Goal: Task Accomplishment & Management: Manage account settings

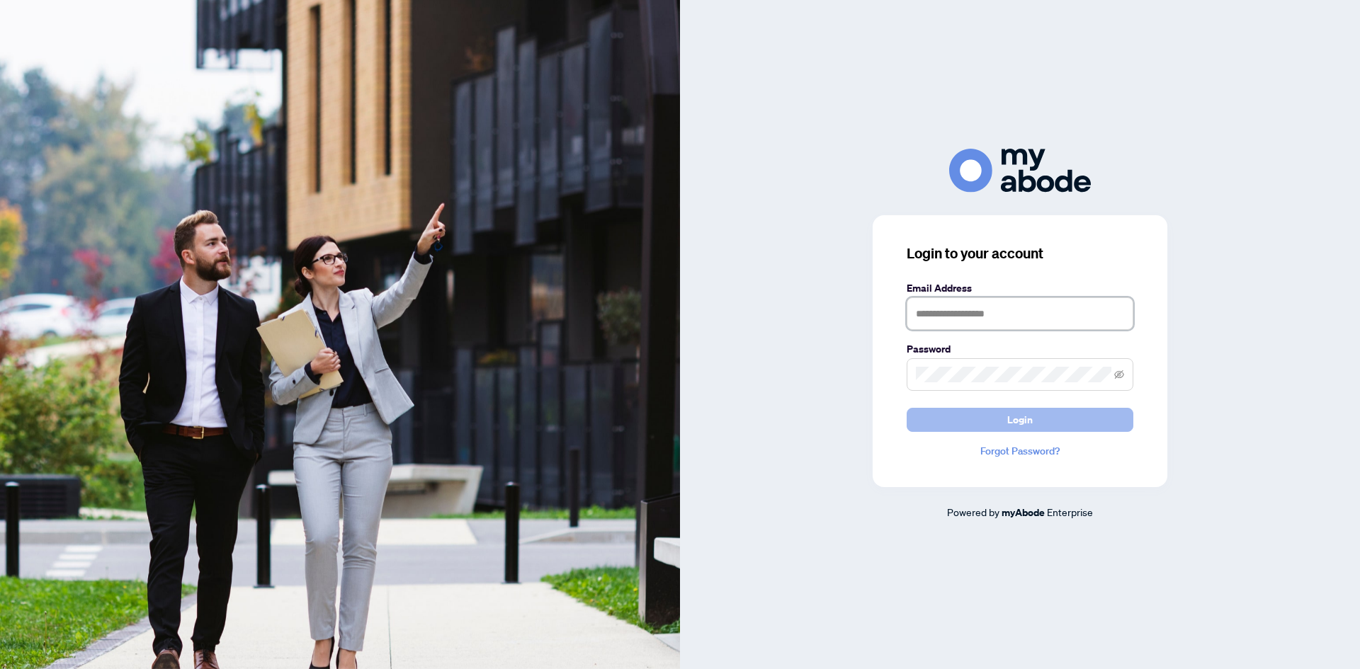
type input "**********"
click at [1026, 423] on span "Login" at bounding box center [1019, 420] width 25 height 23
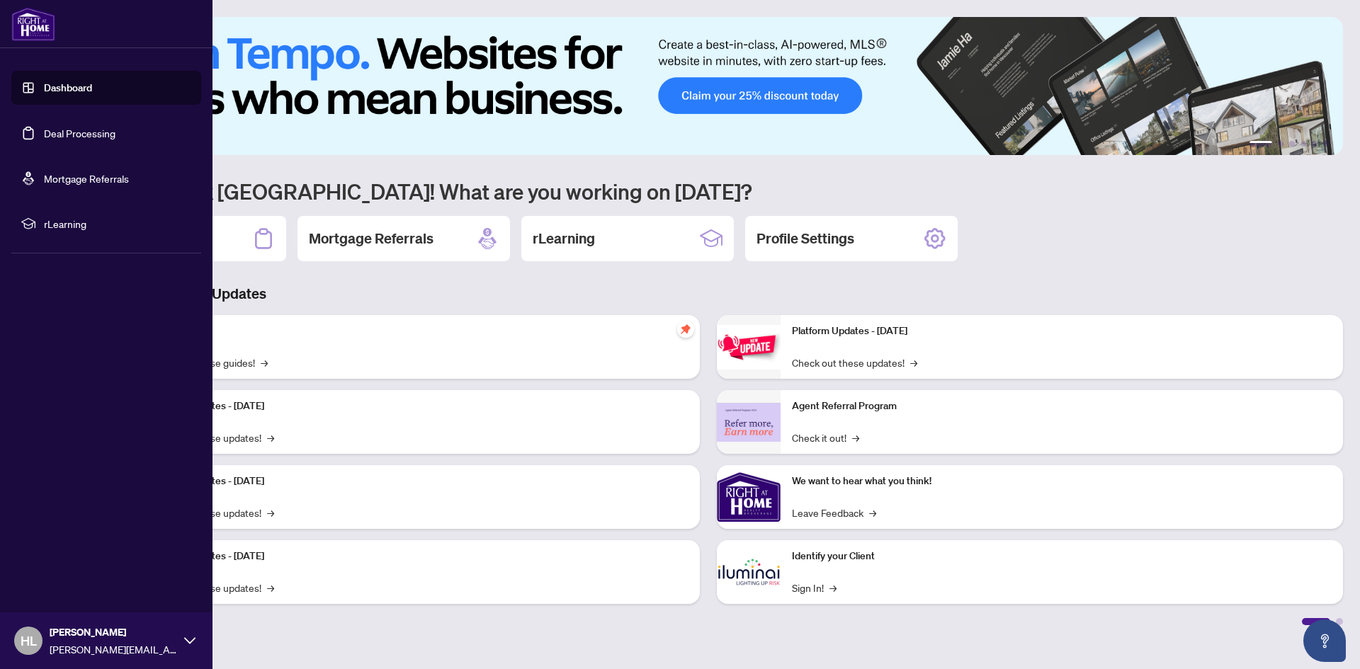
click at [59, 135] on link "Deal Processing" at bounding box center [80, 133] width 72 height 13
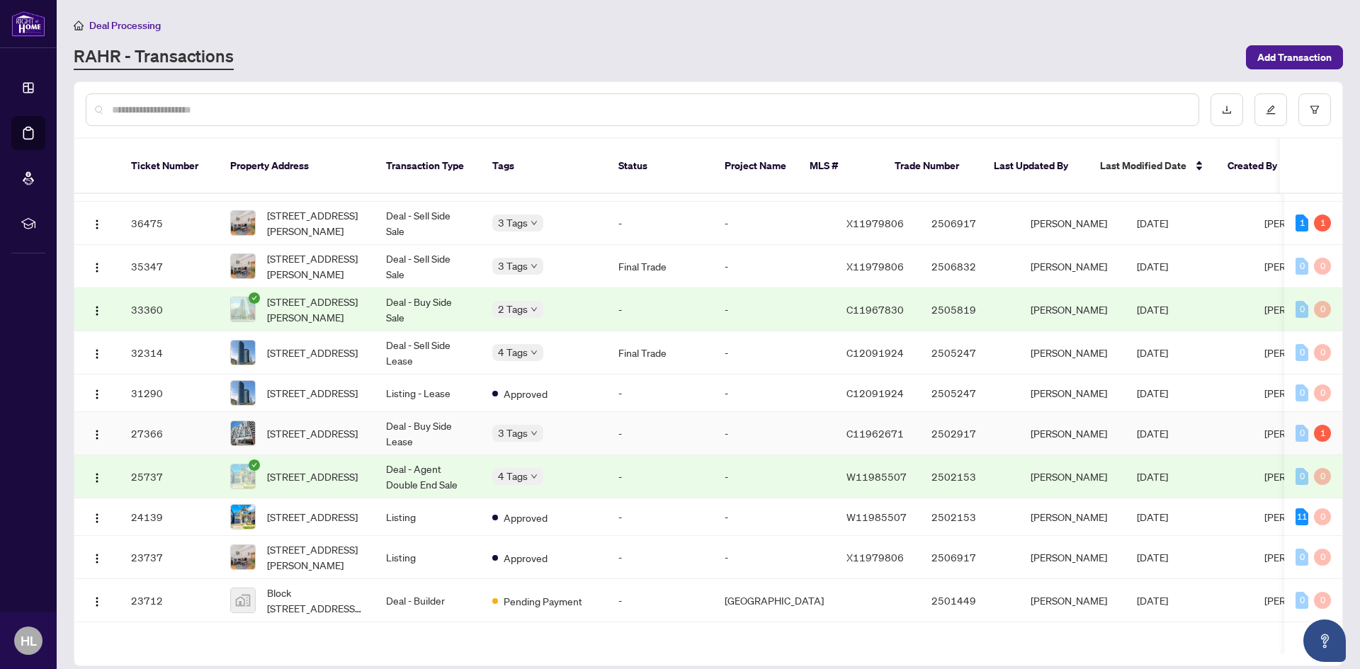
scroll to position [486, 0]
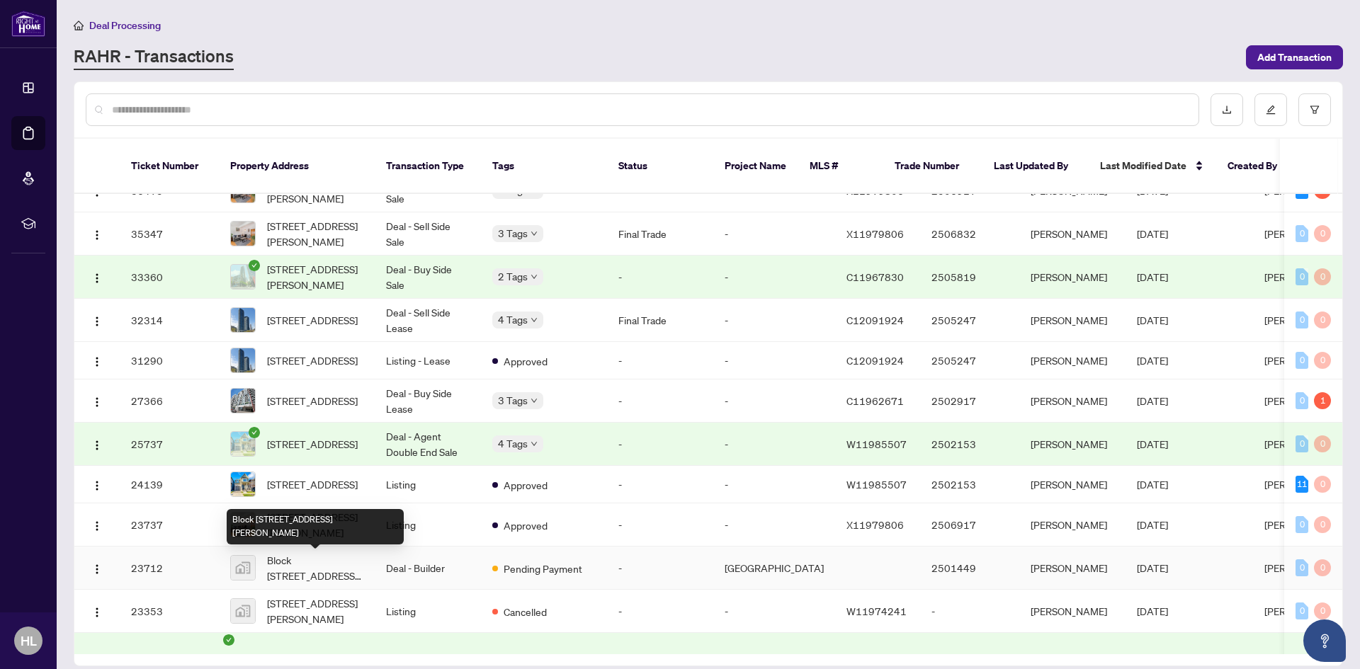
click at [285, 570] on span "Block [STREET_ADDRESS][PERSON_NAME]" at bounding box center [315, 567] width 96 height 31
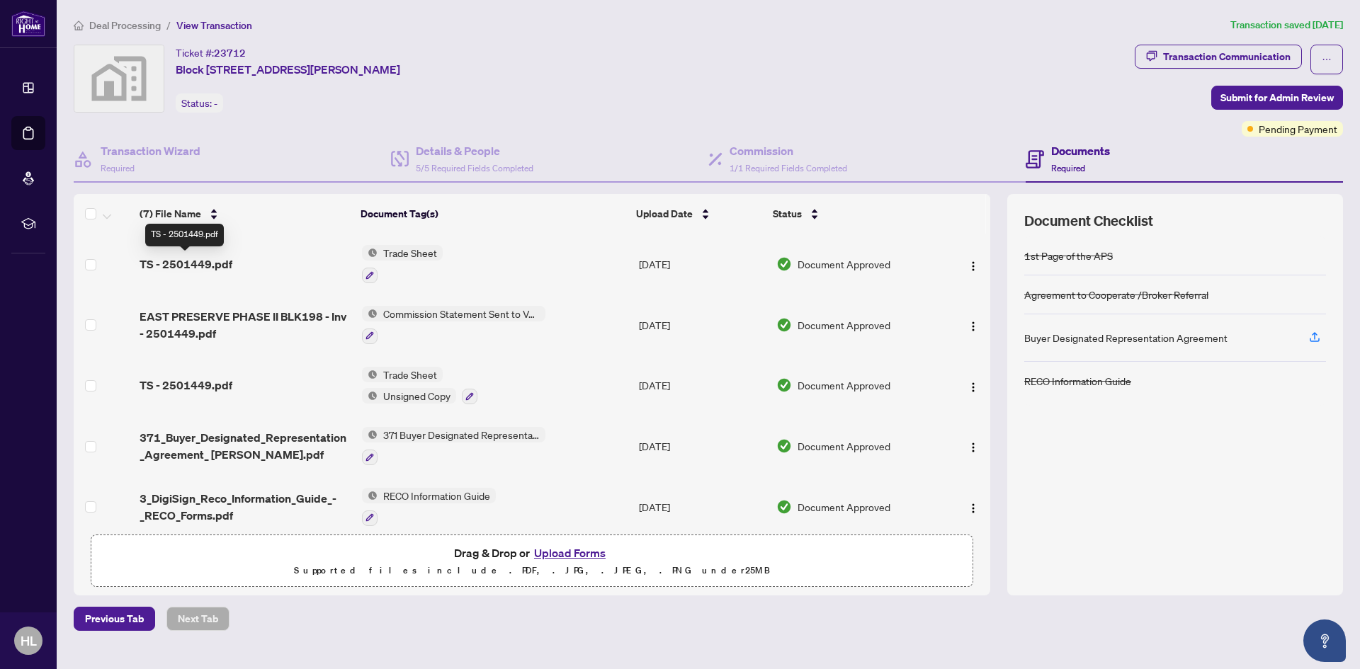
click at [186, 264] on span "TS - 2501449.pdf" at bounding box center [186, 264] width 93 height 17
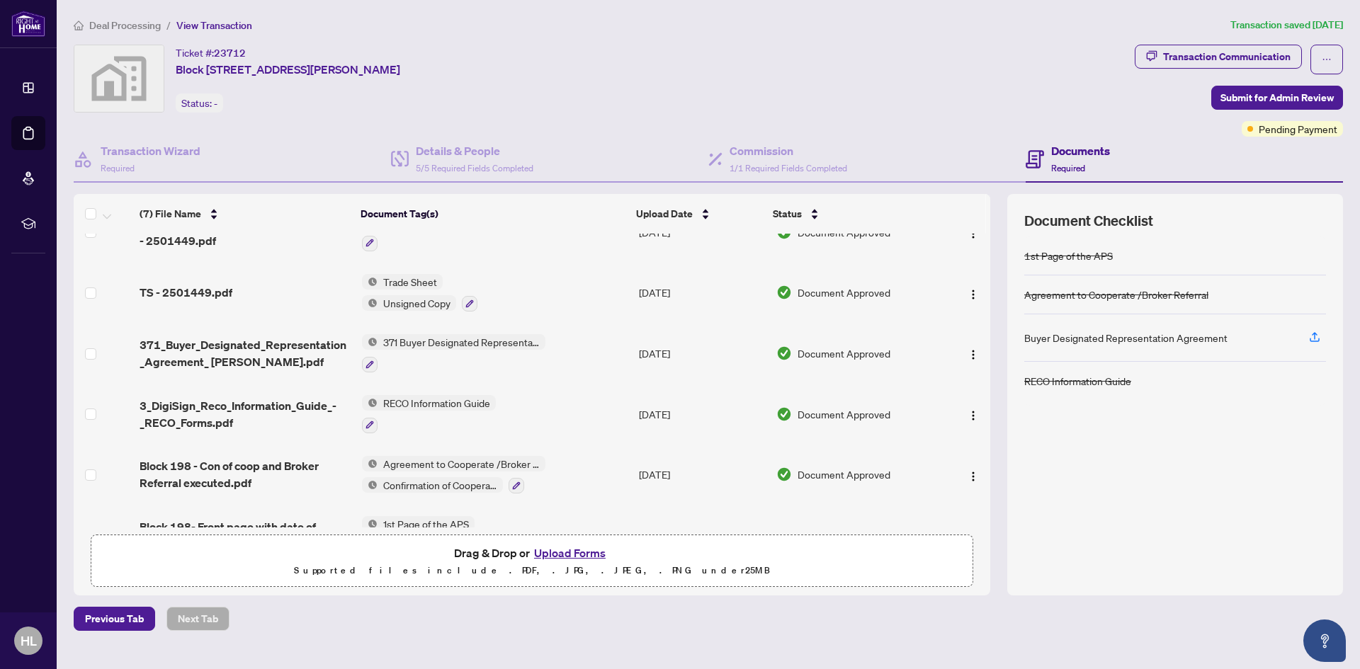
scroll to position [134, 0]
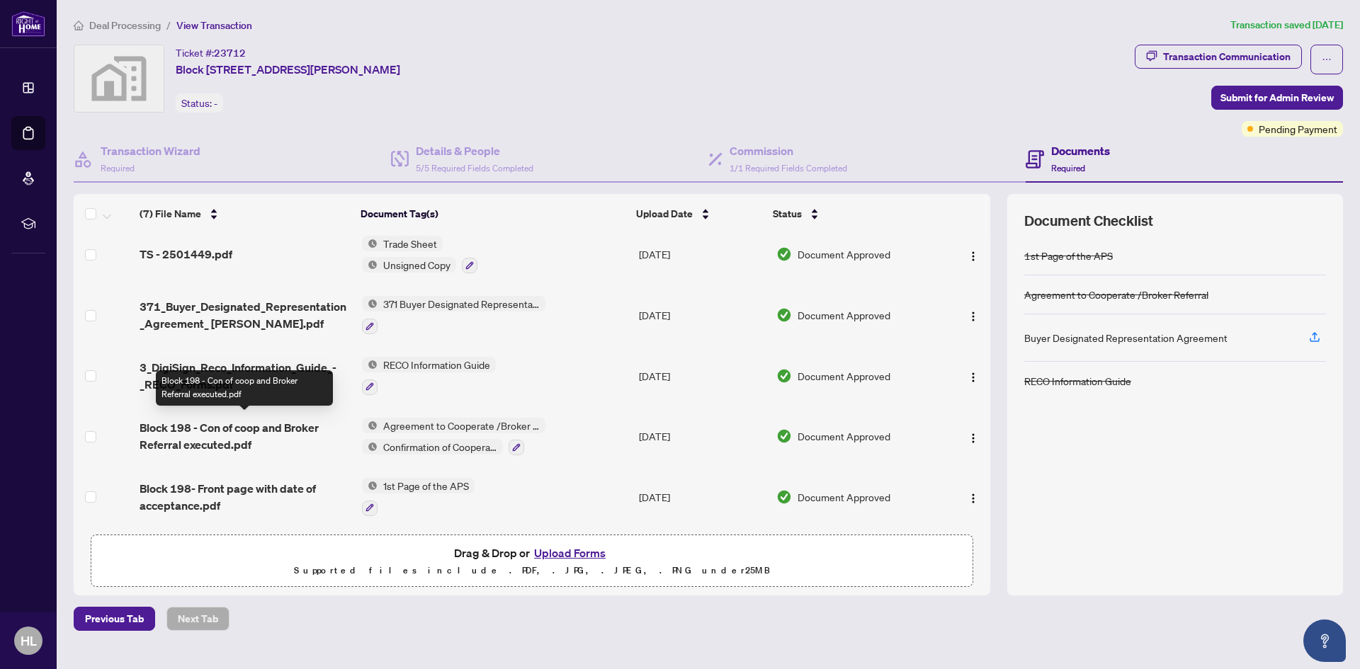
click at [205, 431] on span "Block 198 - Con of coop and Broker Referral executed.pdf" at bounding box center [245, 436] width 210 height 34
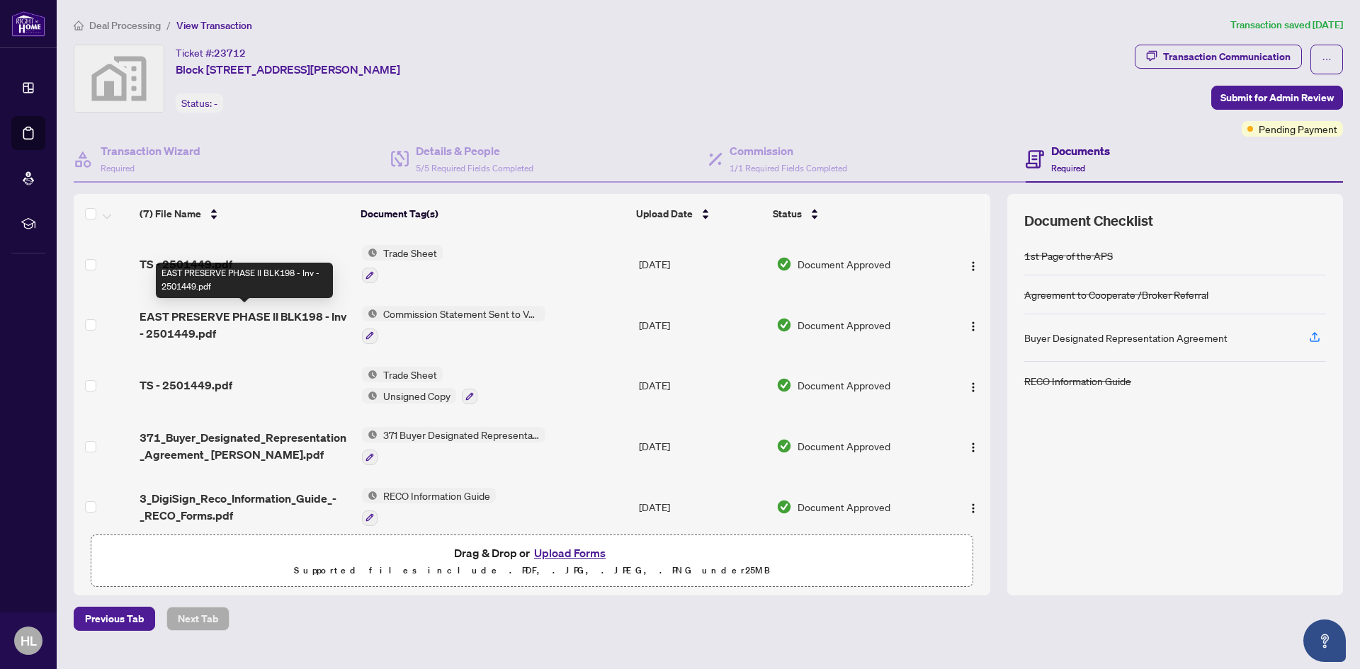
click at [184, 315] on span "EAST PRESERVE PHASE II BLK198 - Inv - 2501449.pdf" at bounding box center [245, 325] width 210 height 34
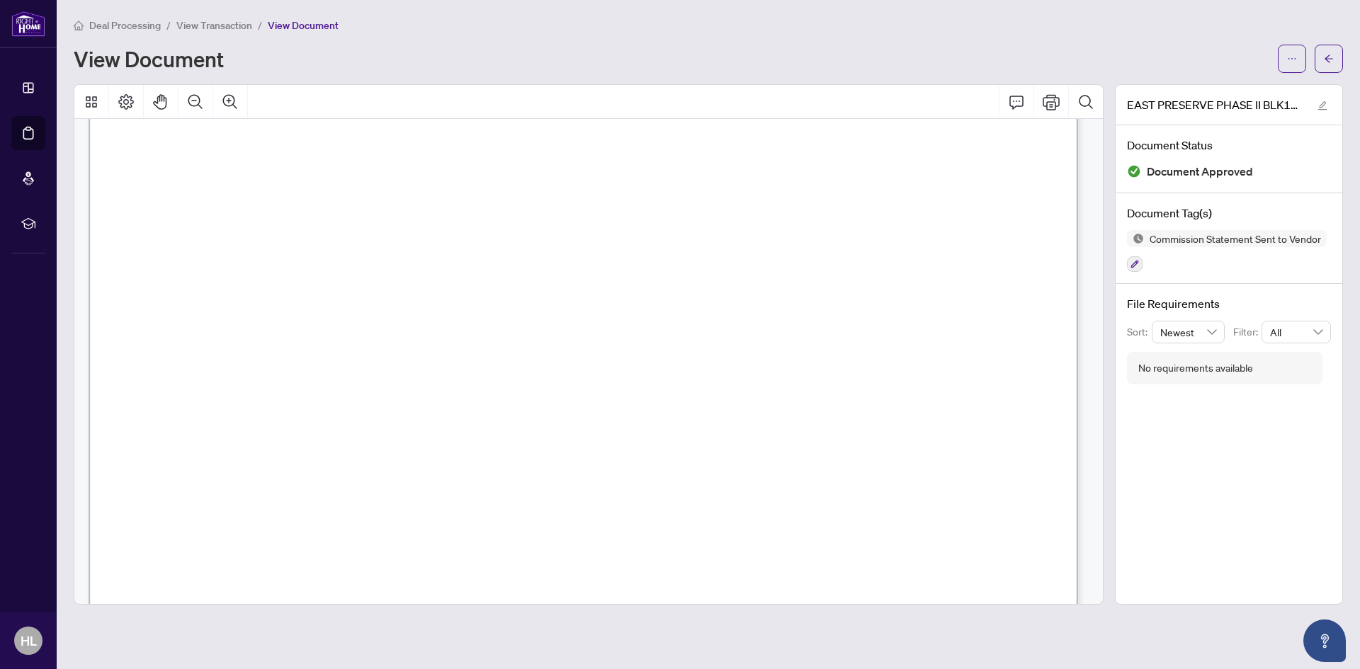
scroll to position [399, 0]
